Goal: Task Accomplishment & Management: Manage account settings

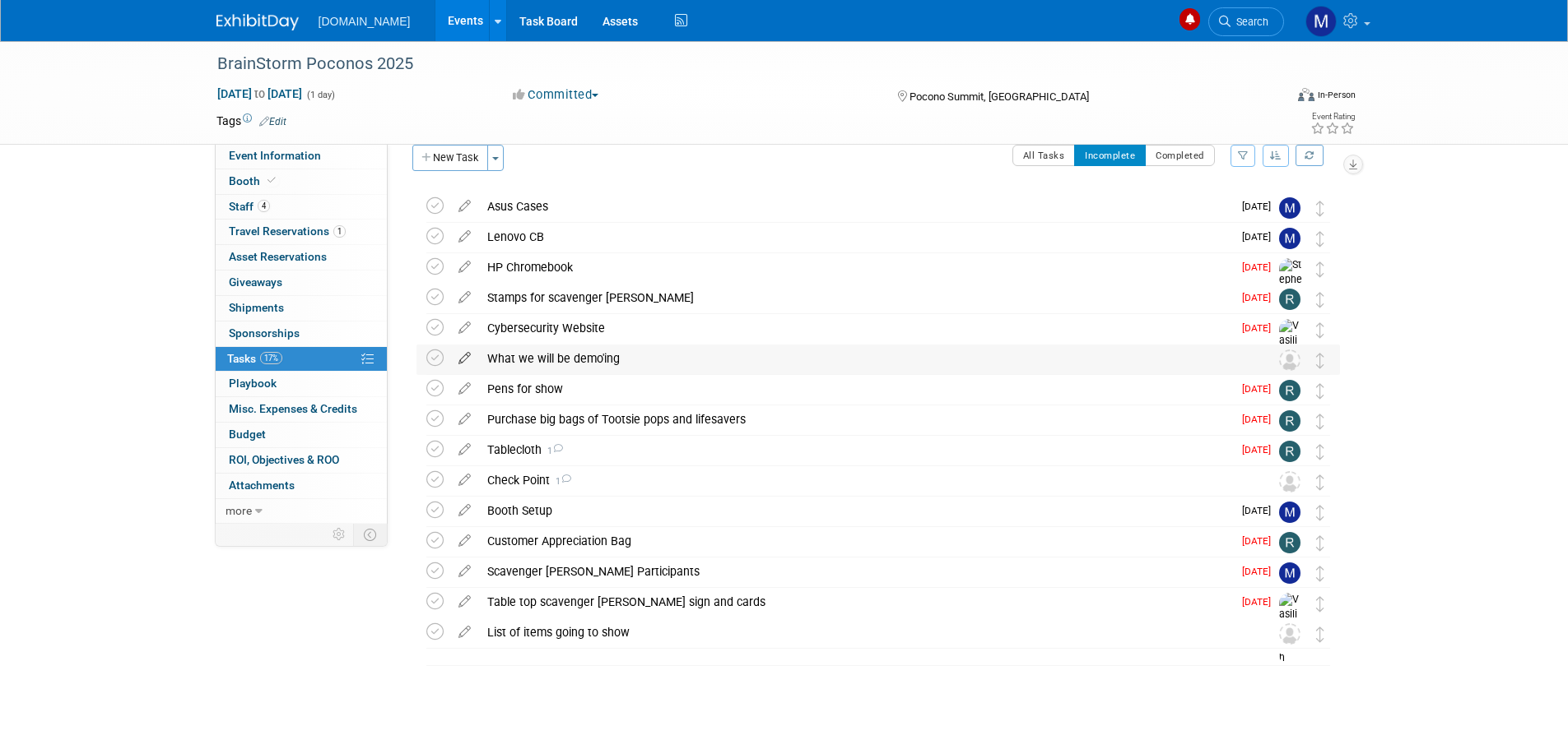
click at [464, 360] on icon at bounding box center [464, 355] width 29 height 21
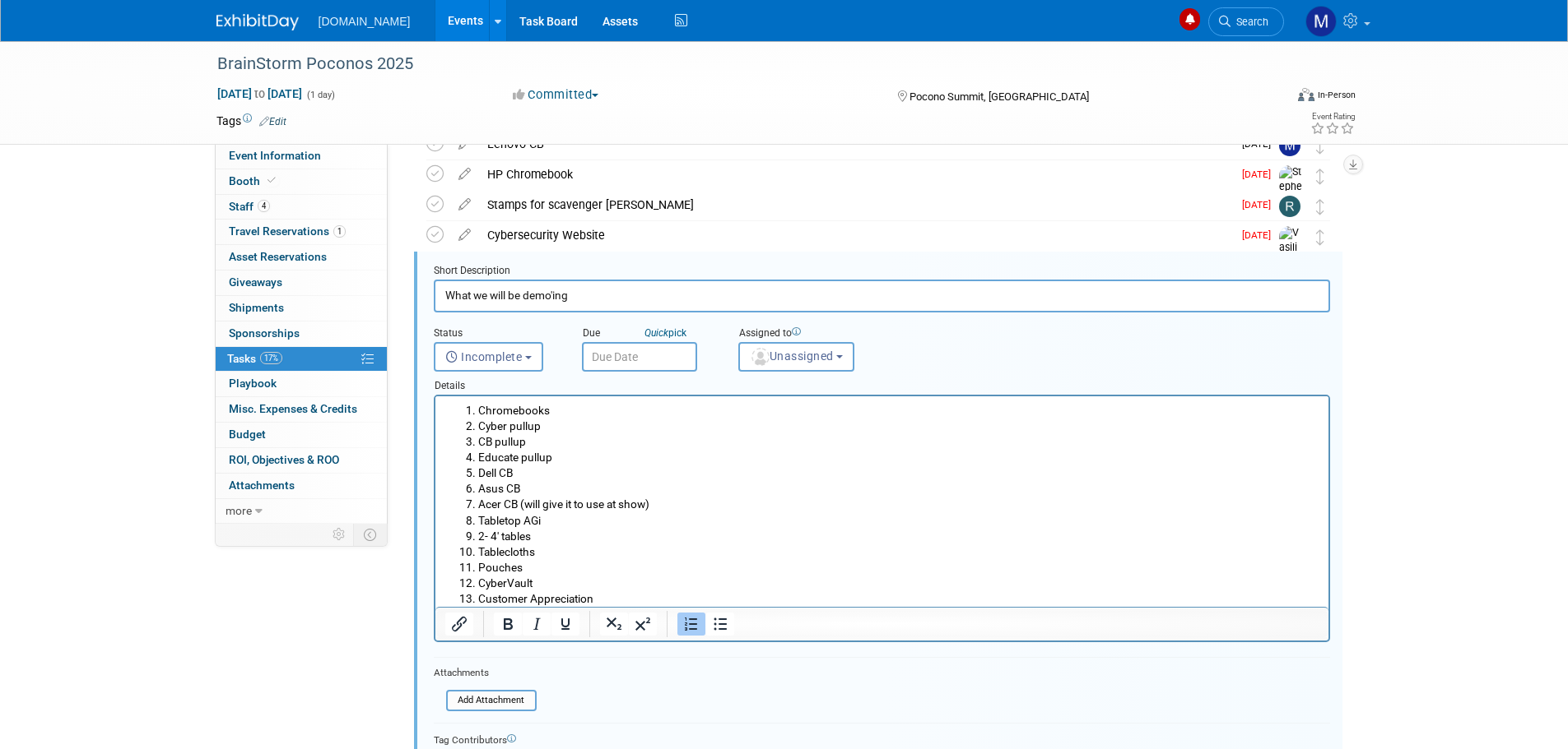
scroll to position [125, 0]
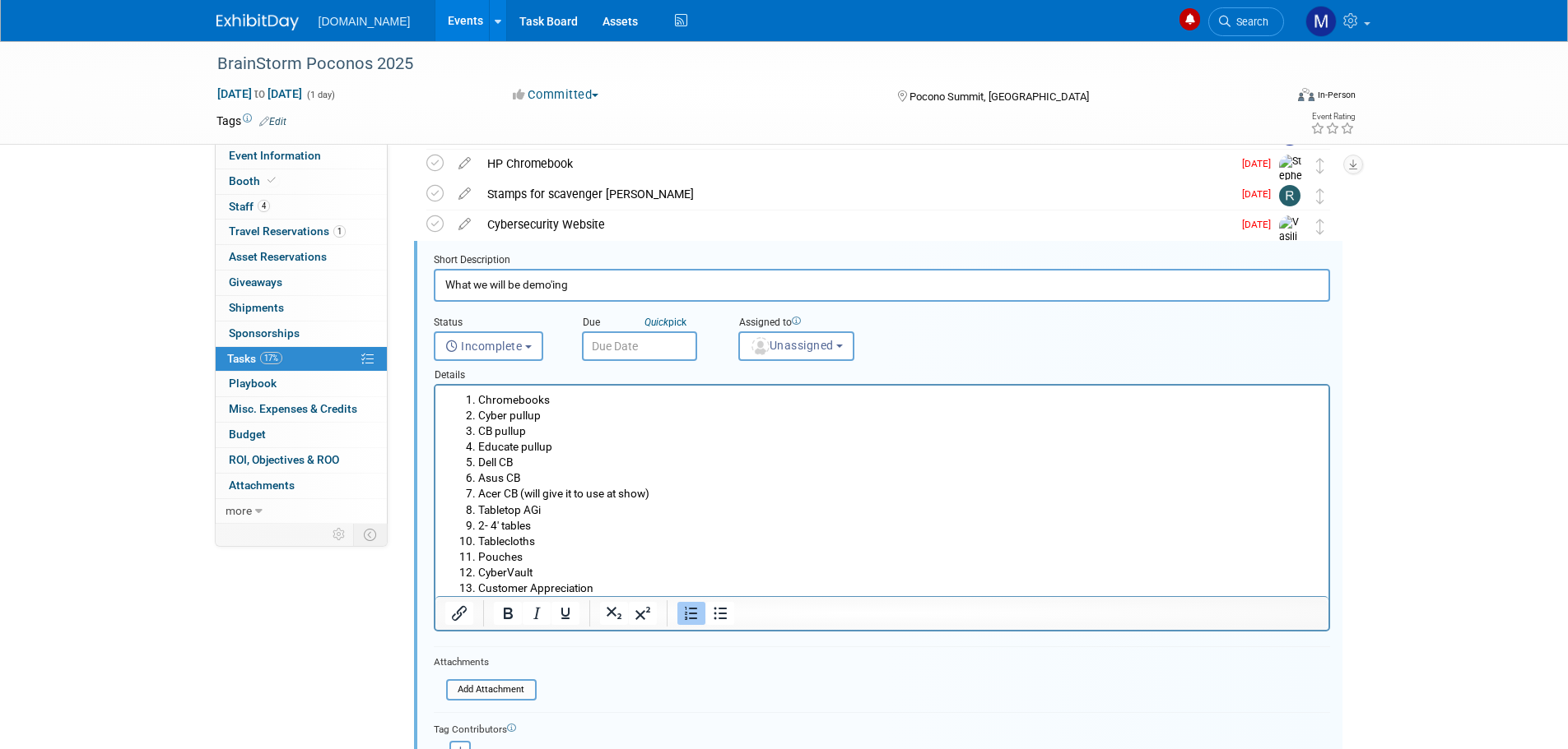
click at [535, 395] on li "Chromebooks" at bounding box center [897, 400] width 841 height 16
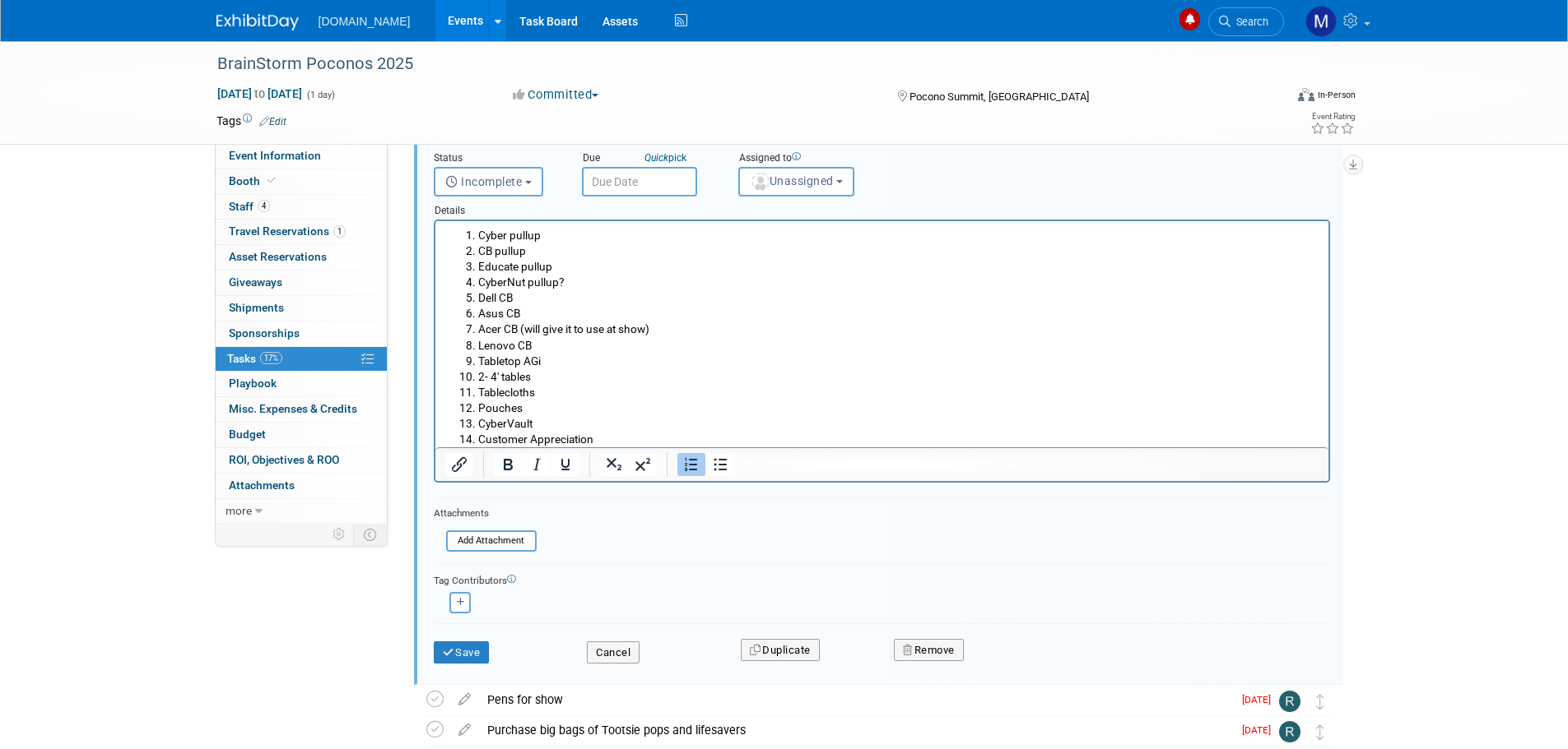
scroll to position [372, 0]
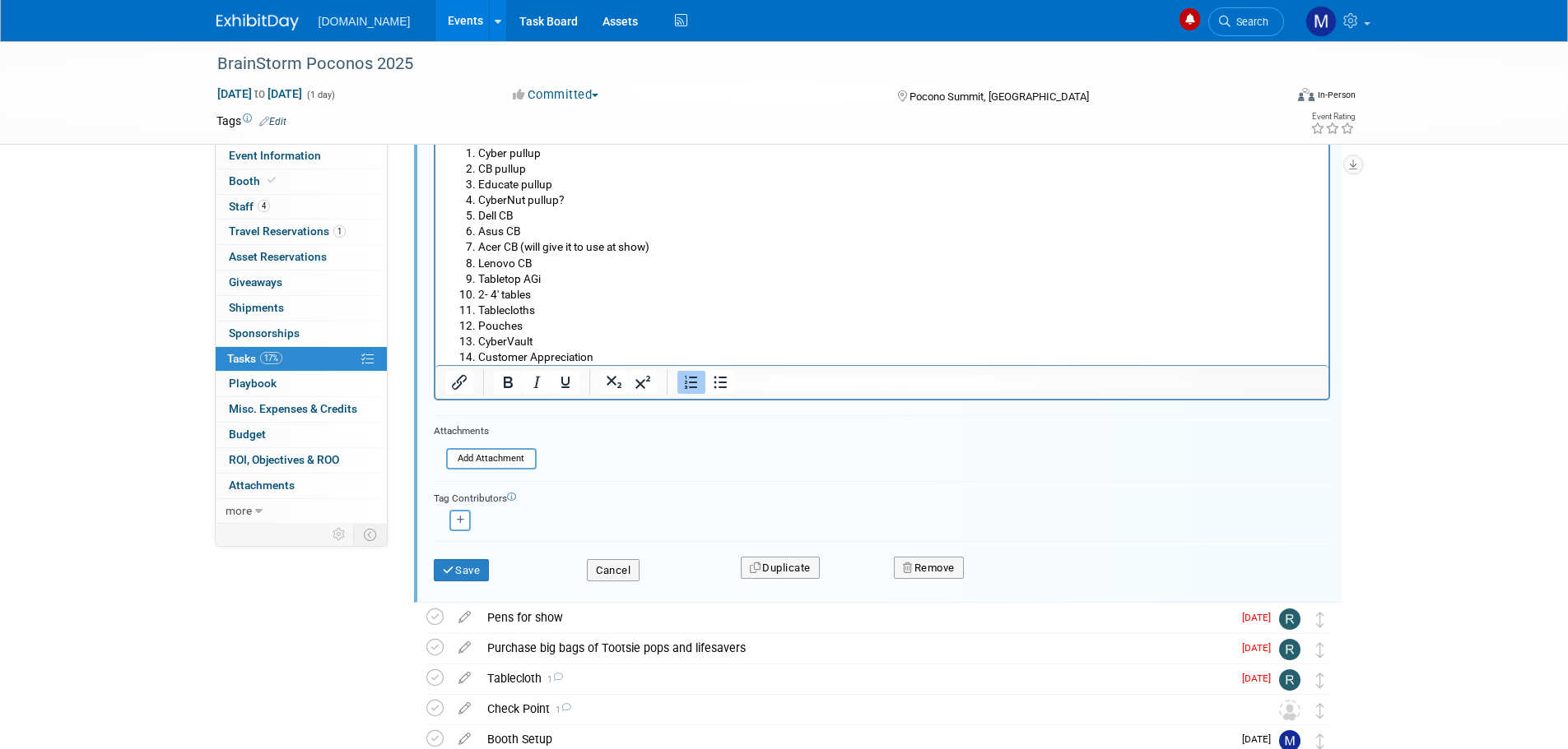
click at [603, 356] on li "Customer Appreciation" at bounding box center [897, 357] width 841 height 16
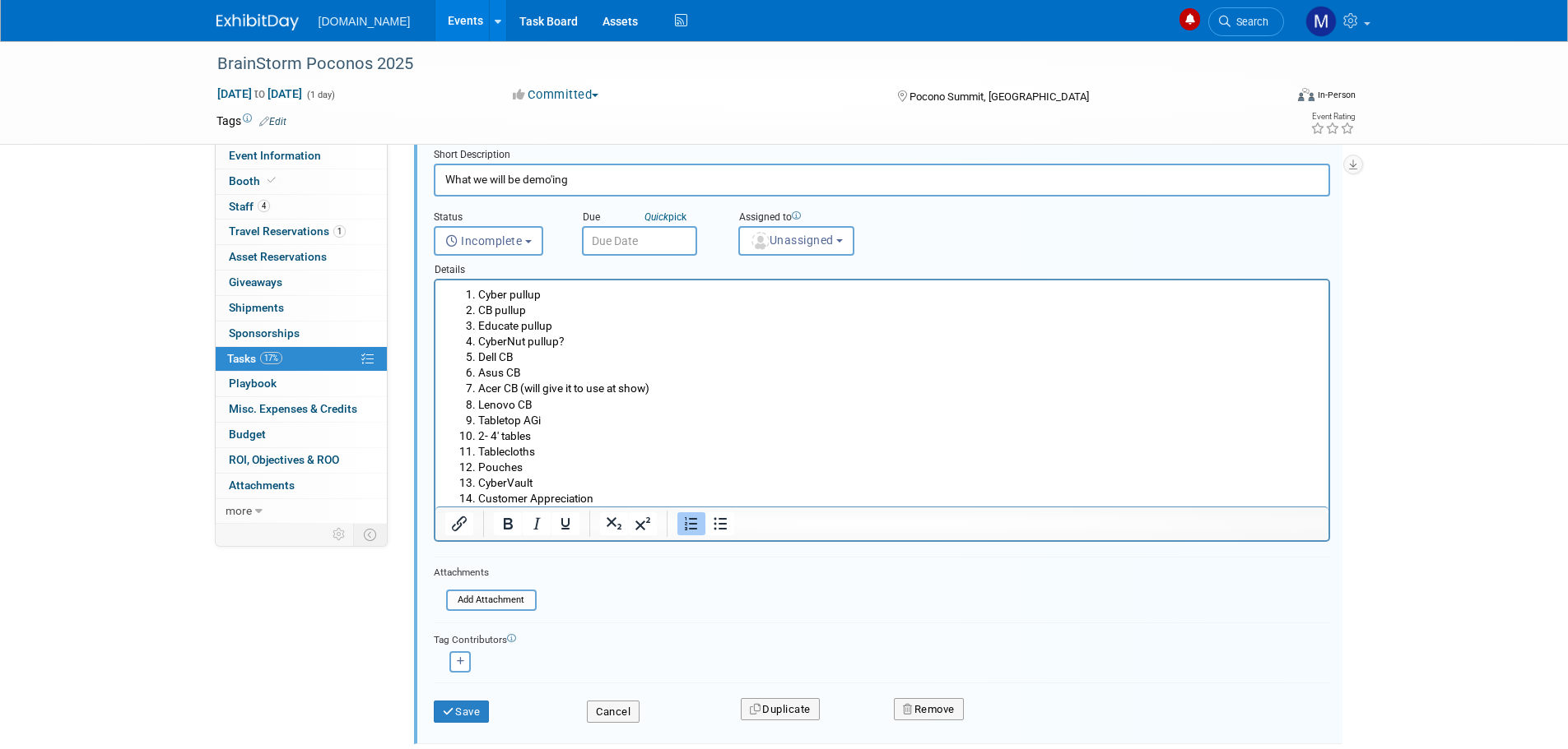
scroll to position [207, 0]
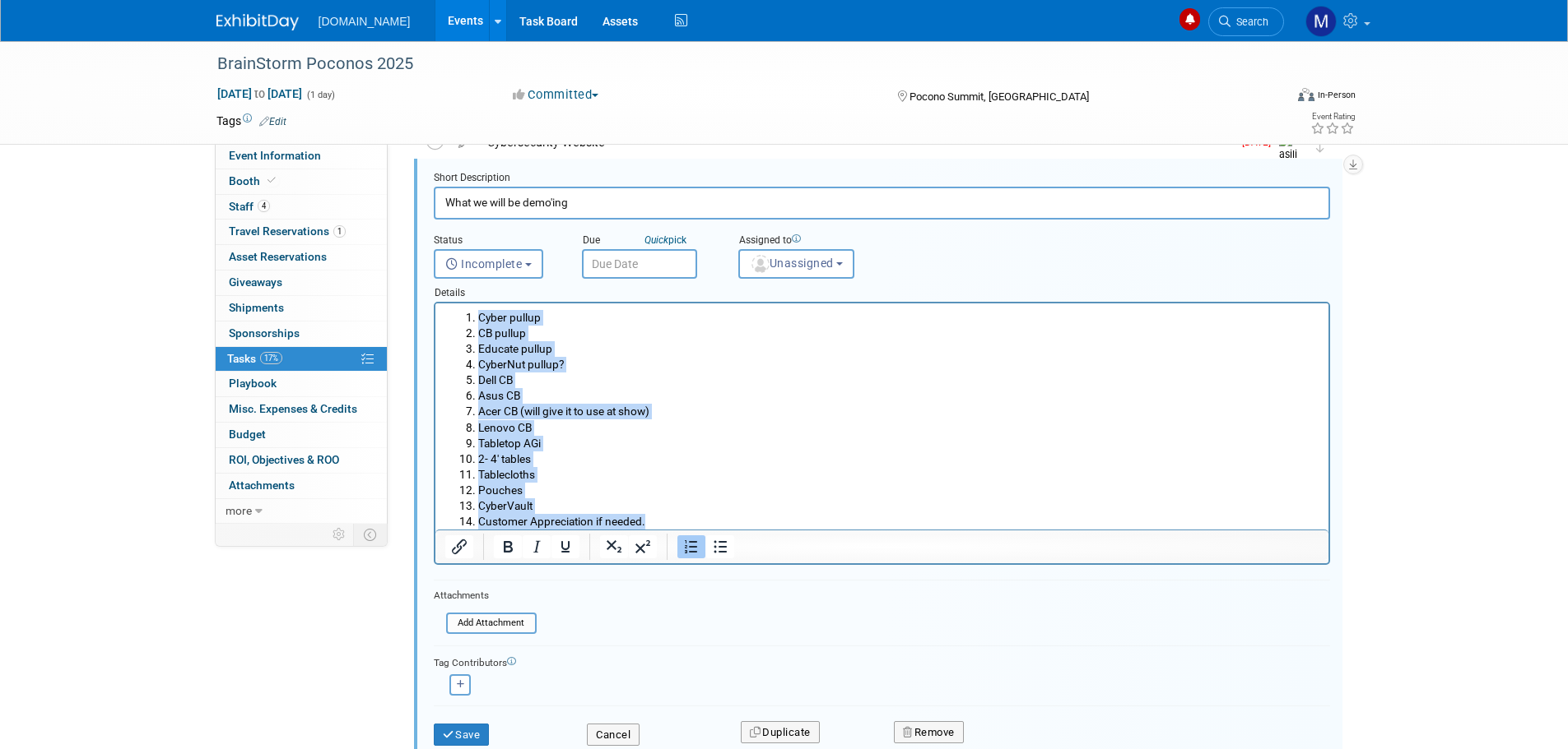
drag, startPoint x: 658, startPoint y: 519, endPoint x: 915, endPoint y: 607, distance: 271.6
click at [479, 304] on html "Cyber pullup CB pullup Educate pullup CyberNut pullup? Dell CB Asus CB Acer CB …" at bounding box center [881, 416] width 893 height 226
copy ol "Cyber pullup CB pullup Educate pullup CyberNut pullup? Dell CB Asus CB Acer CB …"
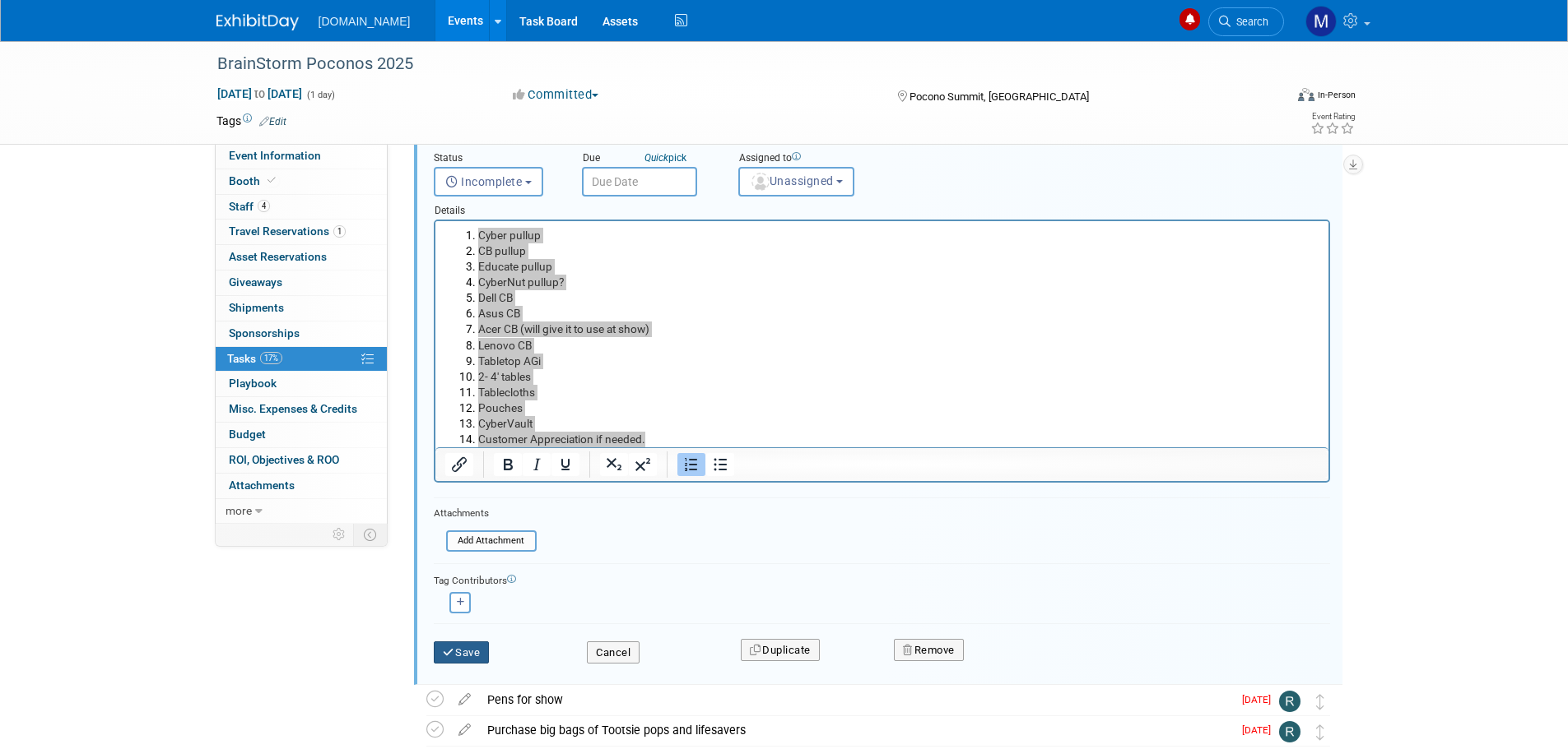
click at [470, 656] on button "Save" at bounding box center [461, 653] width 56 height 23
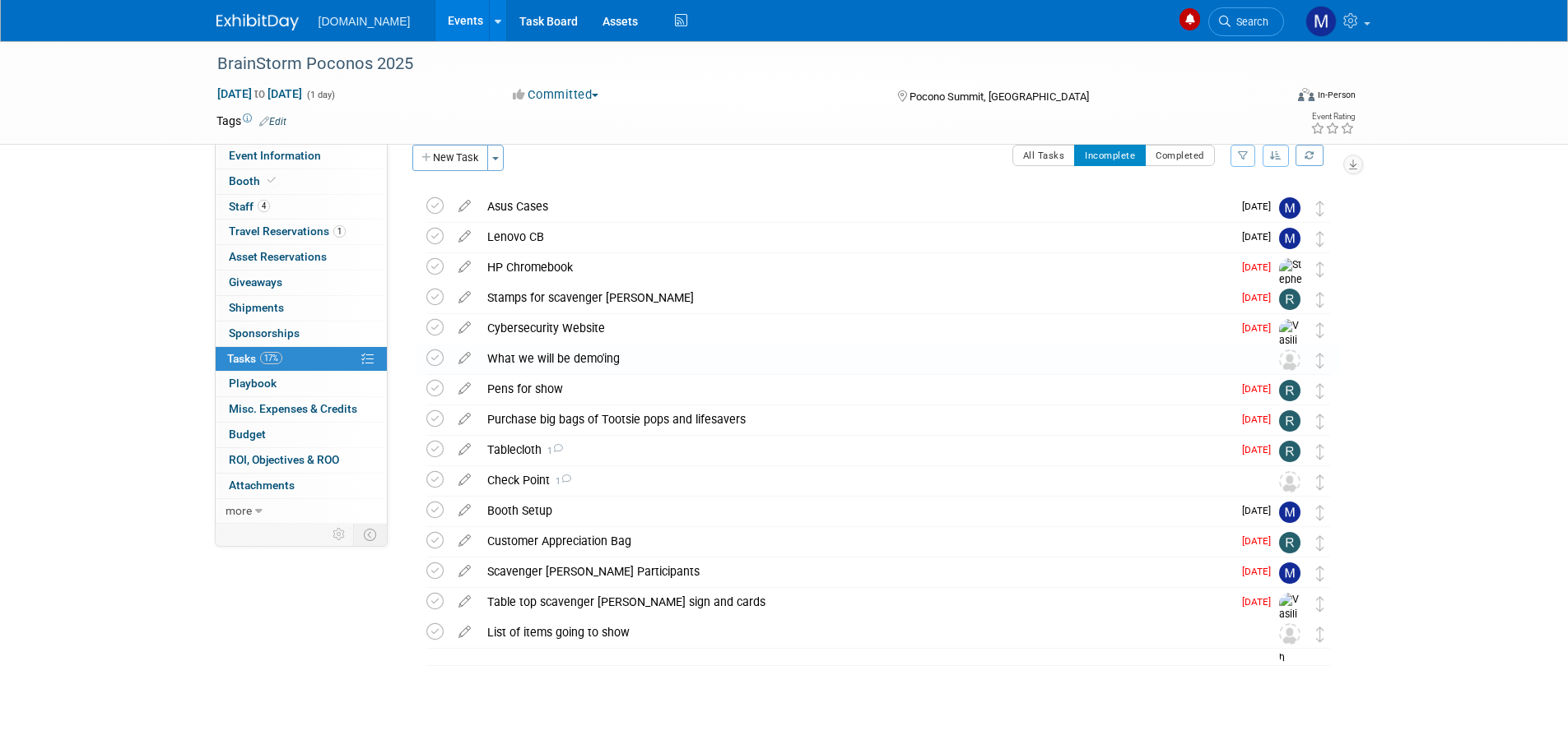
scroll to position [21, 0]
